Goal: Information Seeking & Learning: Check status

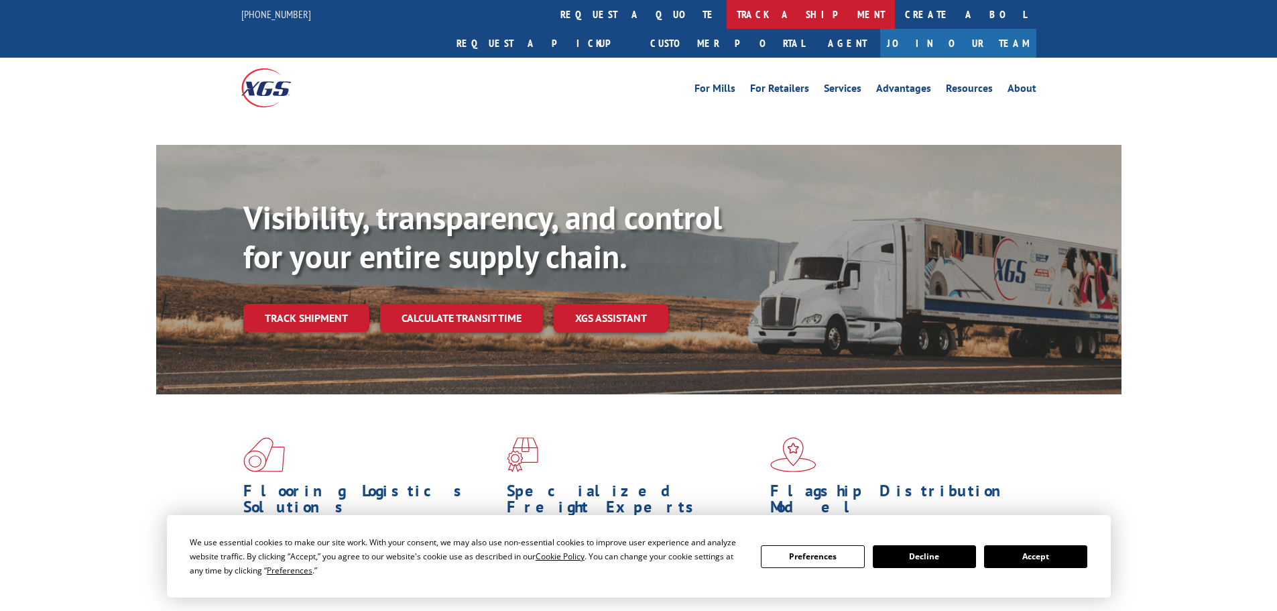
click at [727, 13] on link "track a shipment" at bounding box center [811, 14] width 168 height 29
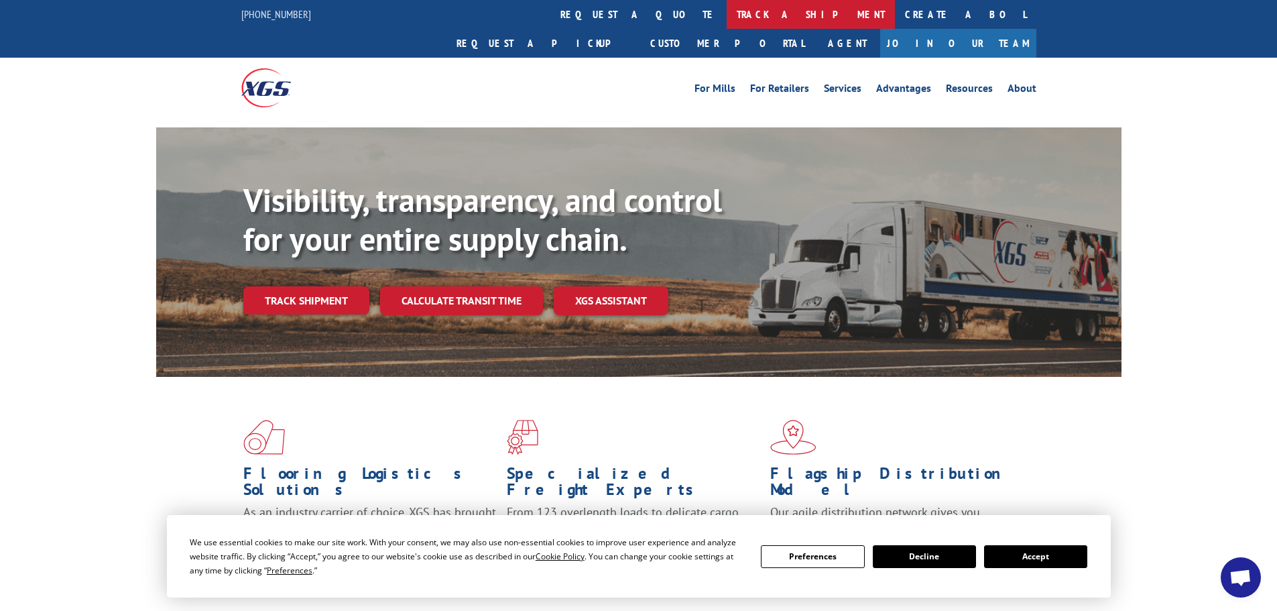
click at [727, 11] on link "track a shipment" at bounding box center [811, 14] width 168 height 29
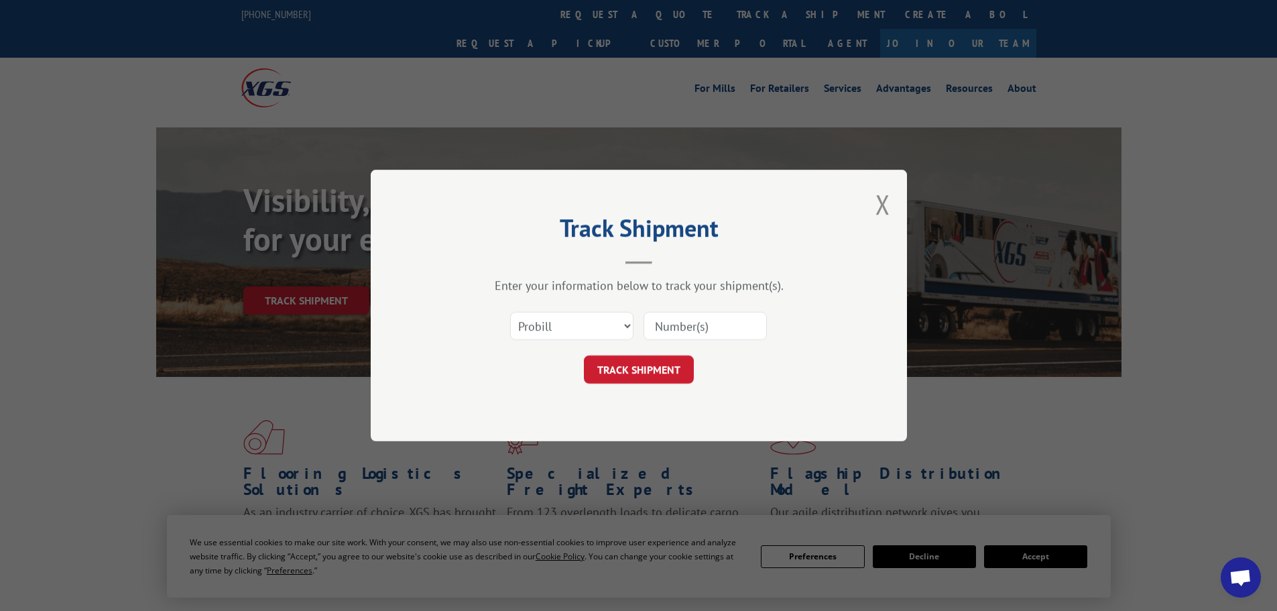
click at [674, 325] on input at bounding box center [705, 326] width 123 height 28
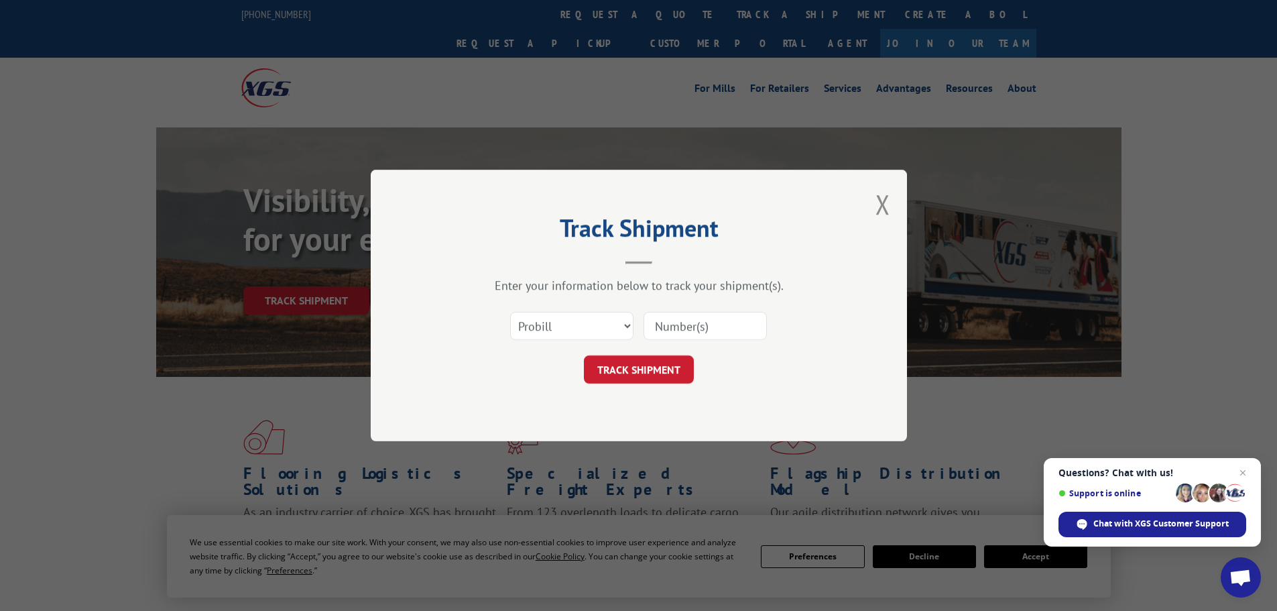
paste input "16331151"
type input "16331151"
click at [1243, 471] on span "Close chat" at bounding box center [1243, 473] width 17 height 17
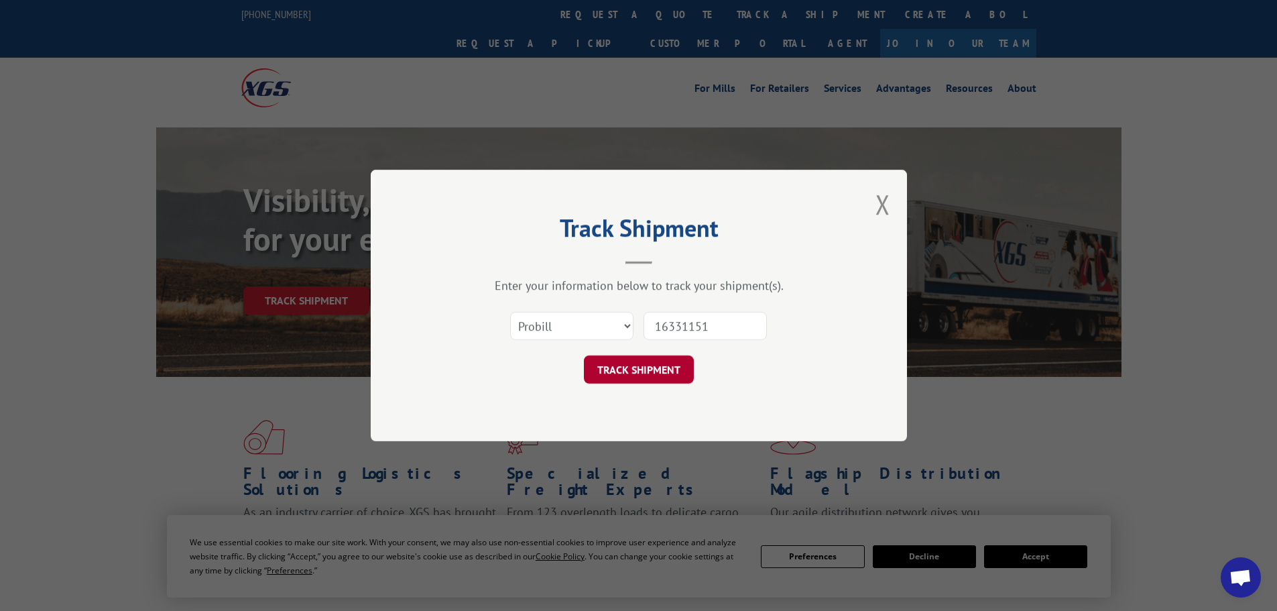
click at [646, 359] on button "TRACK SHIPMENT" at bounding box center [639, 369] width 110 height 28
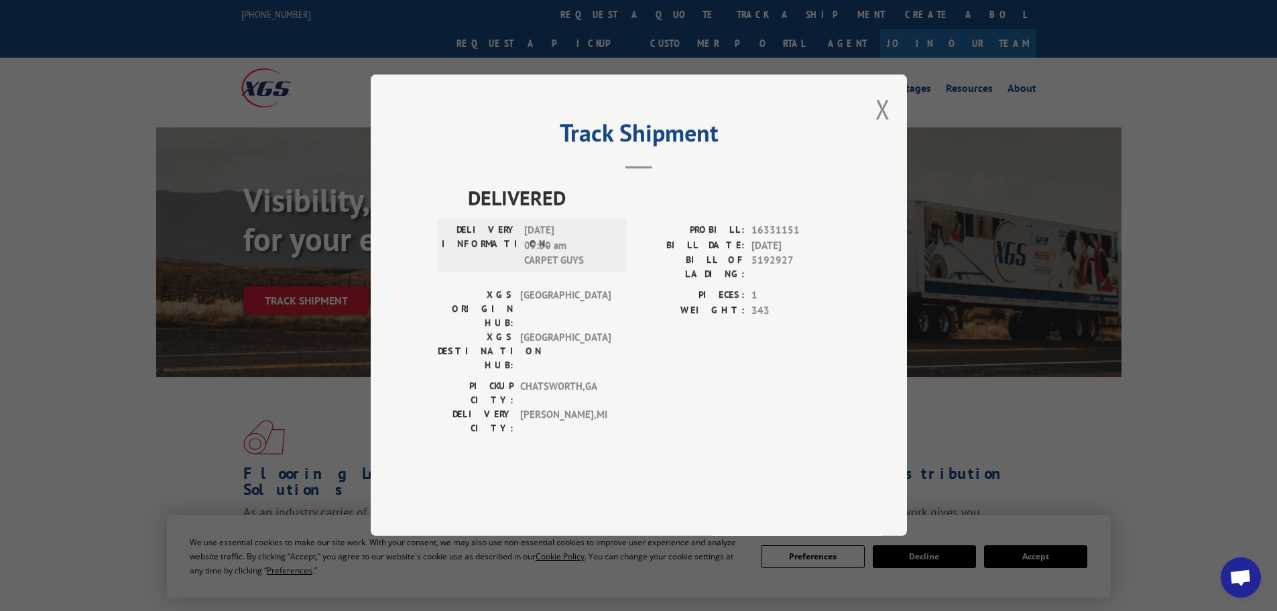
click at [872, 148] on div "Track Shipment DELIVERED DELIVERY INFORMATION: [DATE] 09:30 am CARPET GUYS PROB…" at bounding box center [639, 304] width 536 height 461
click at [874, 146] on div "Track Shipment DELIVERED DELIVERY INFORMATION: [DATE] 09:30 am CARPET GUYS PROB…" at bounding box center [639, 304] width 536 height 461
click at [888, 127] on button "Close modal" at bounding box center [883, 109] width 15 height 36
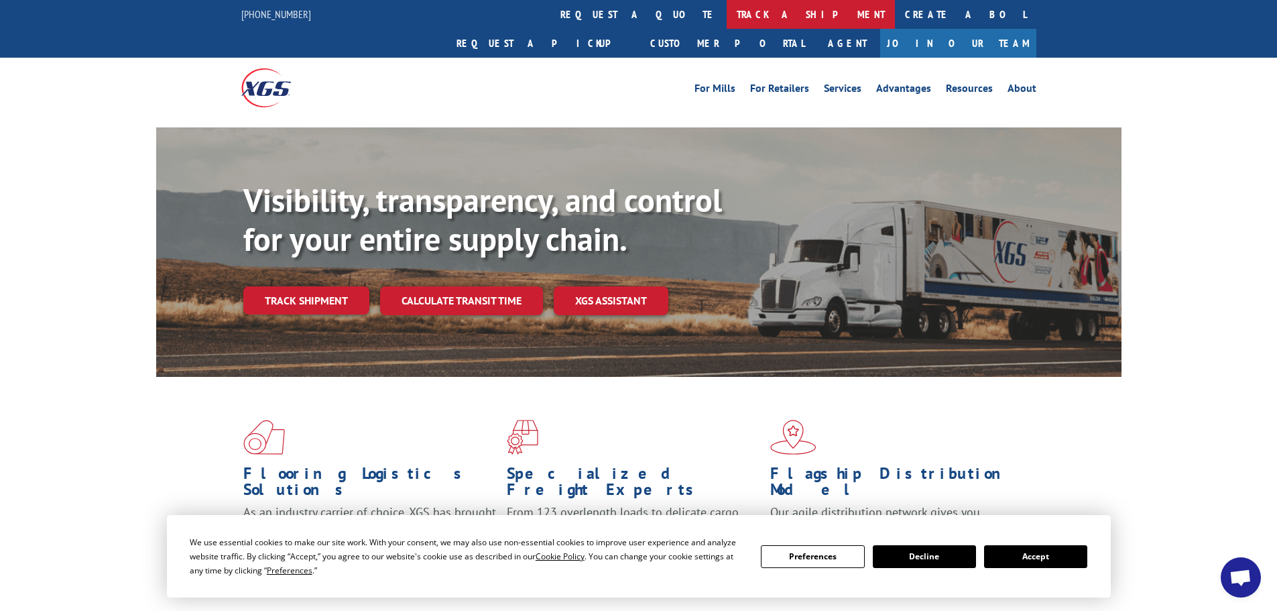
click at [727, 11] on link "track a shipment" at bounding box center [811, 14] width 168 height 29
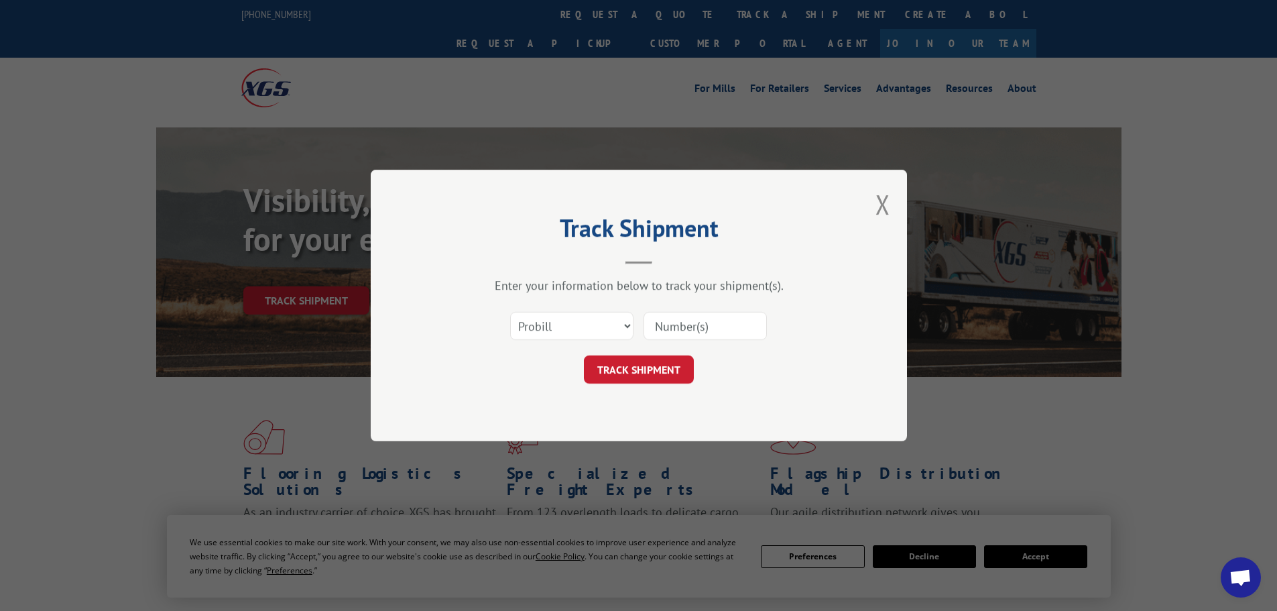
click at [660, 311] on div at bounding box center [705, 325] width 123 height 31
click at [669, 324] on input at bounding box center [705, 326] width 123 height 28
paste input "2188159786"
type input "2188159786"
click at [660, 380] on button "TRACK SHIPMENT" at bounding box center [639, 369] width 110 height 28
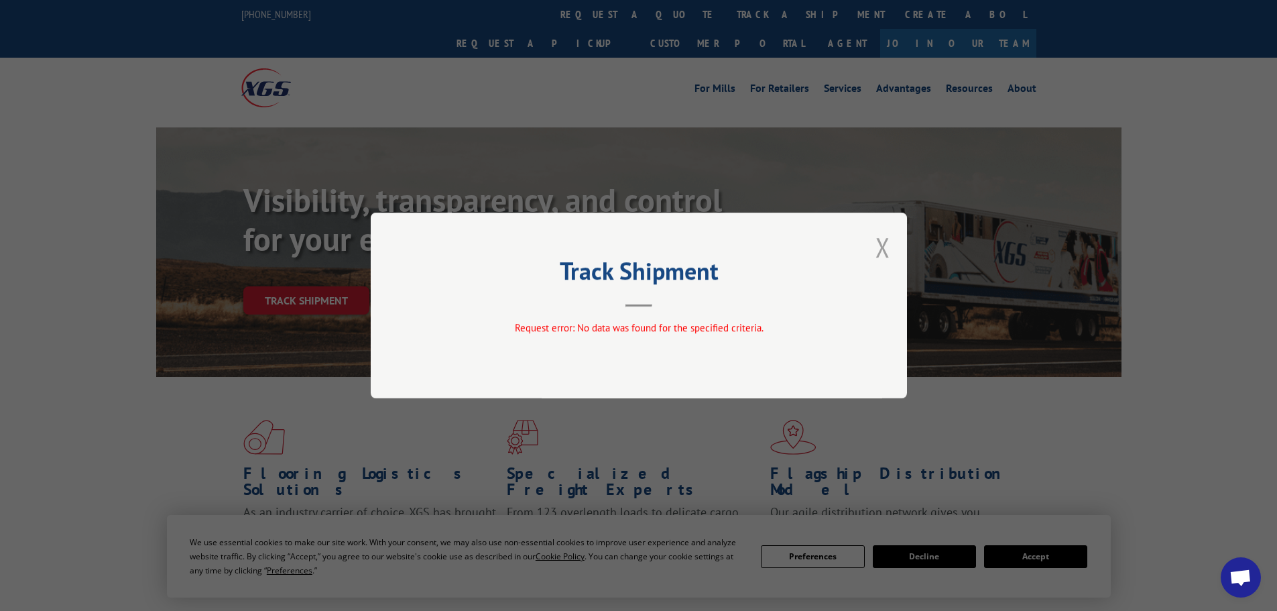
click at [885, 237] on button "Close modal" at bounding box center [883, 247] width 15 height 36
